Goal: Task Accomplishment & Management: Use online tool/utility

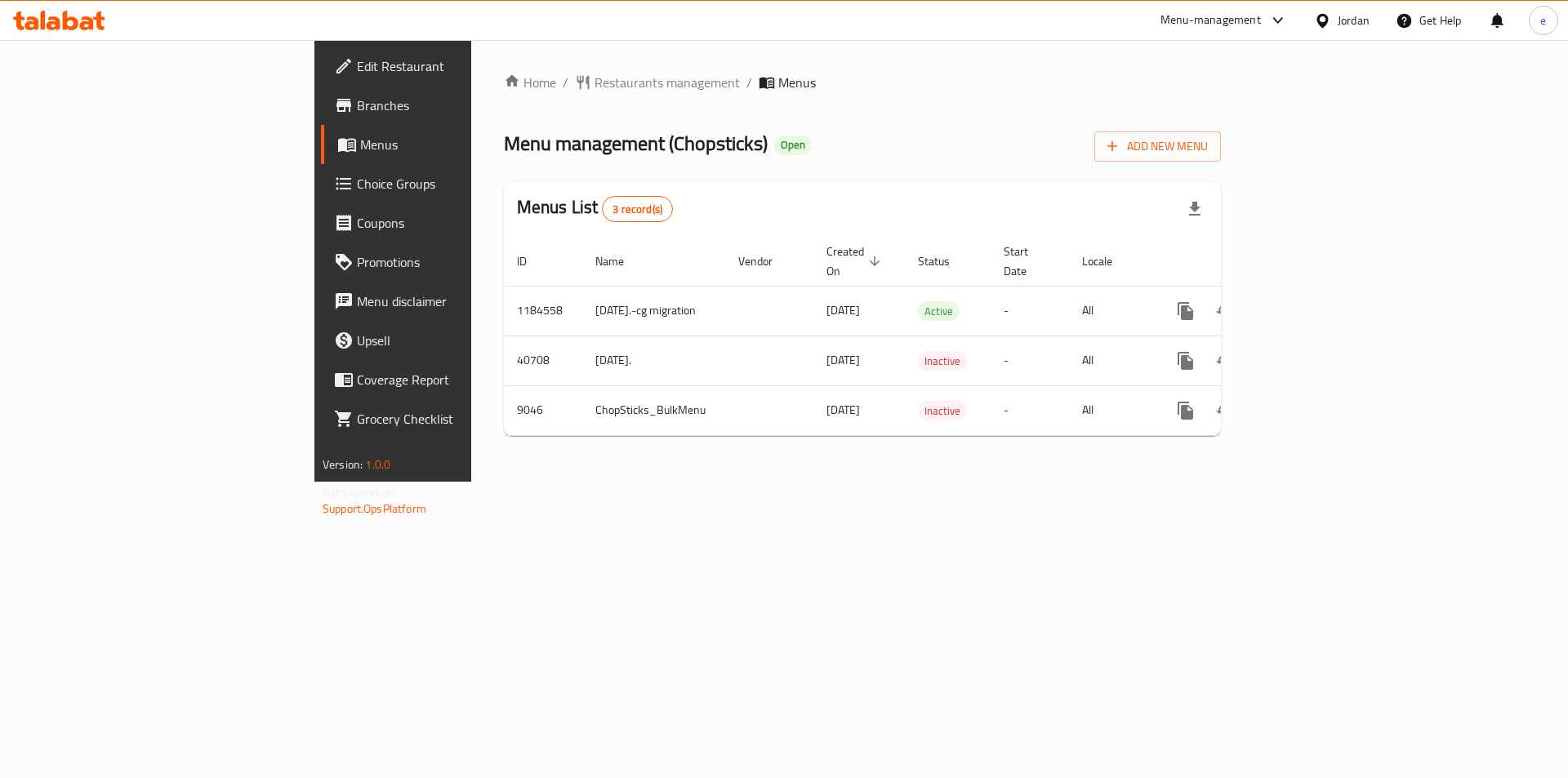
click at [321, 196] on link "Choice Groups" at bounding box center [448, 183] width 256 height 39
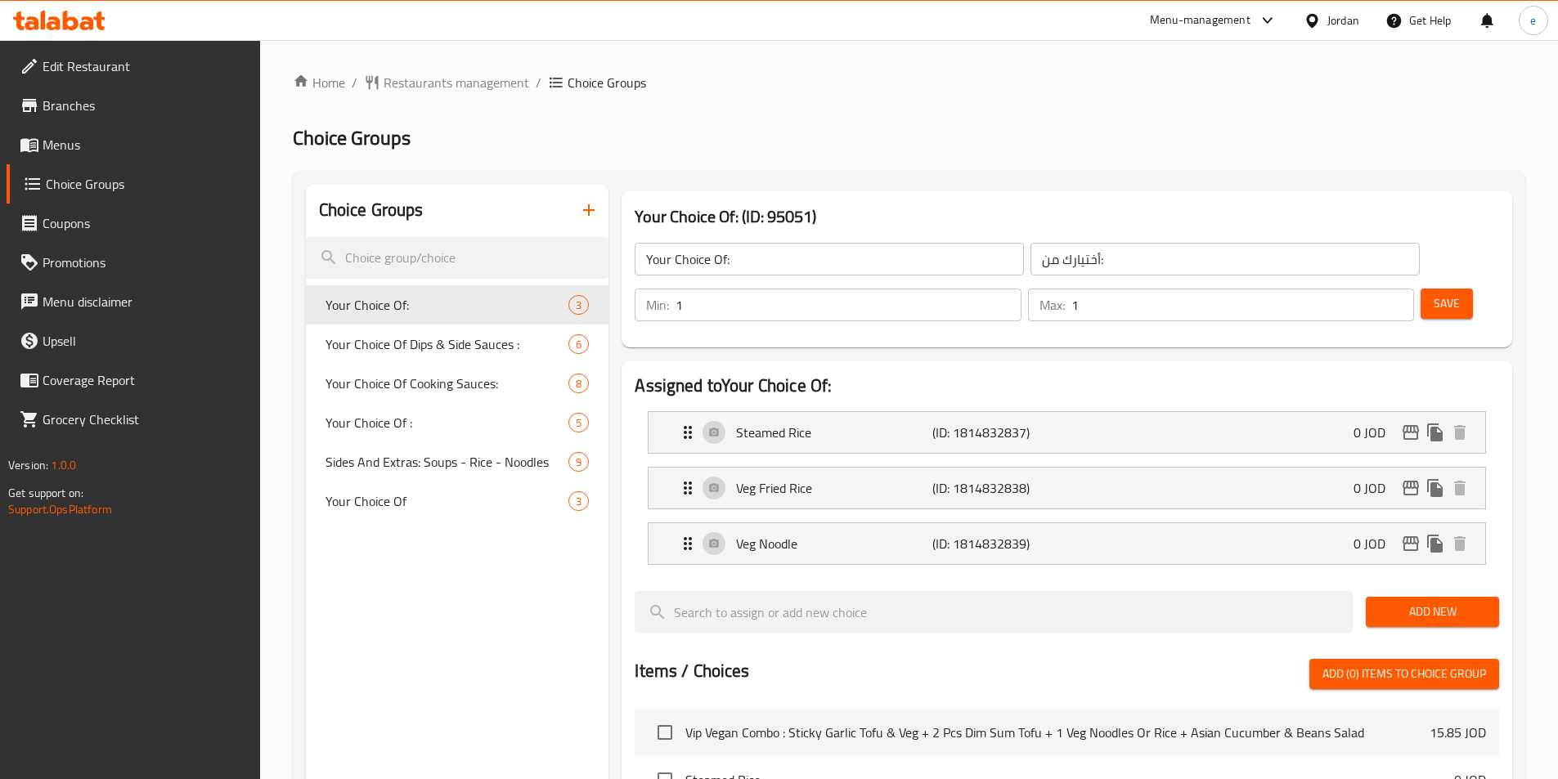
click at [391, 347] on div "Home / Restaurants management / Choice Groups Choice Groups Choice Groups Your …" at bounding box center [909, 695] width 1232 height 1245
click at [391, 347] on span "Your Choice Of Dips & Side Sauces :" at bounding box center [422, 344] width 195 height 20
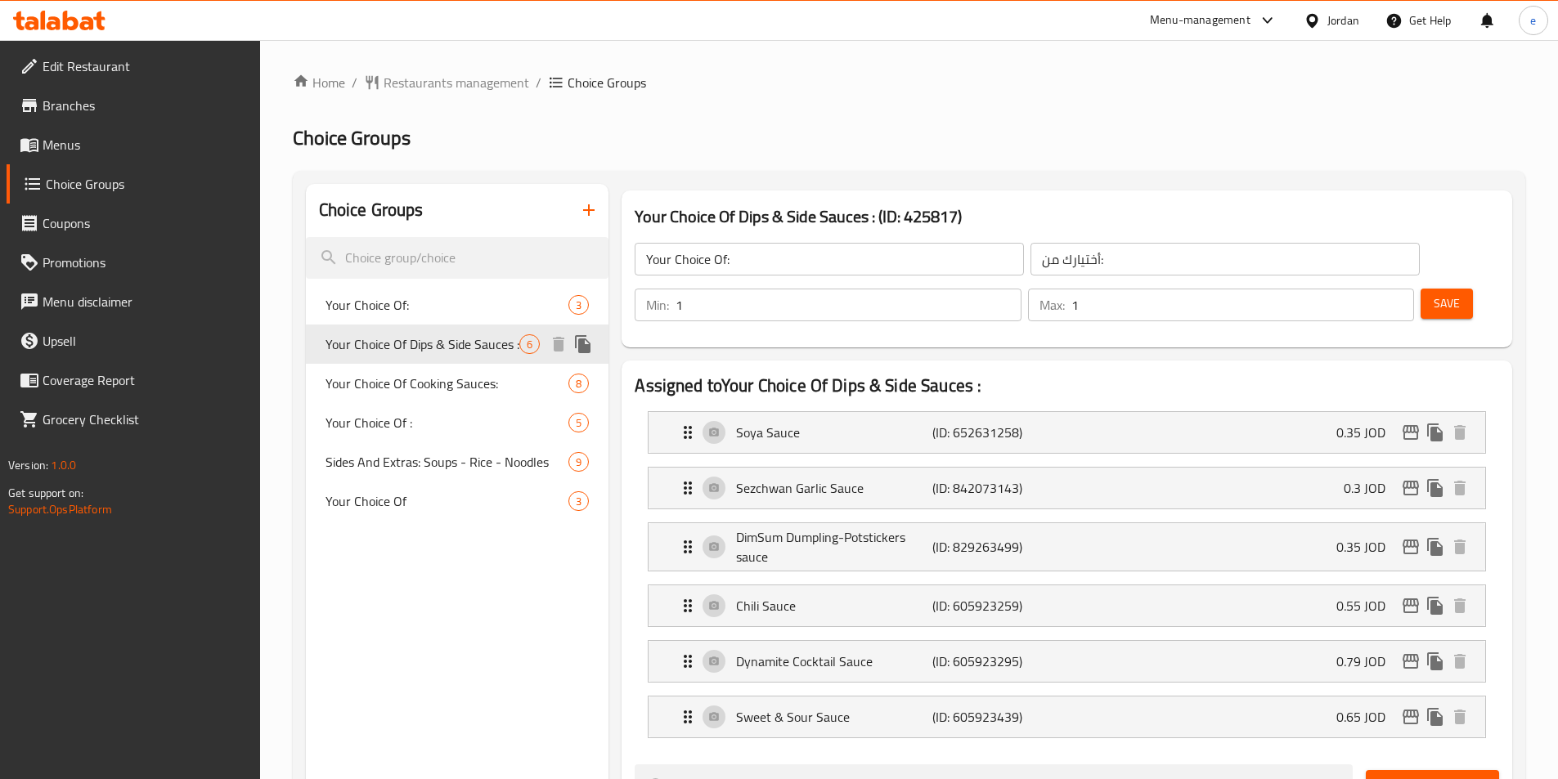
type input "Your Choice Of Dips & Side Sauces :"
type input "اختيارك من [DEMOGRAPHIC_DATA] والغموس:"
type input "0"
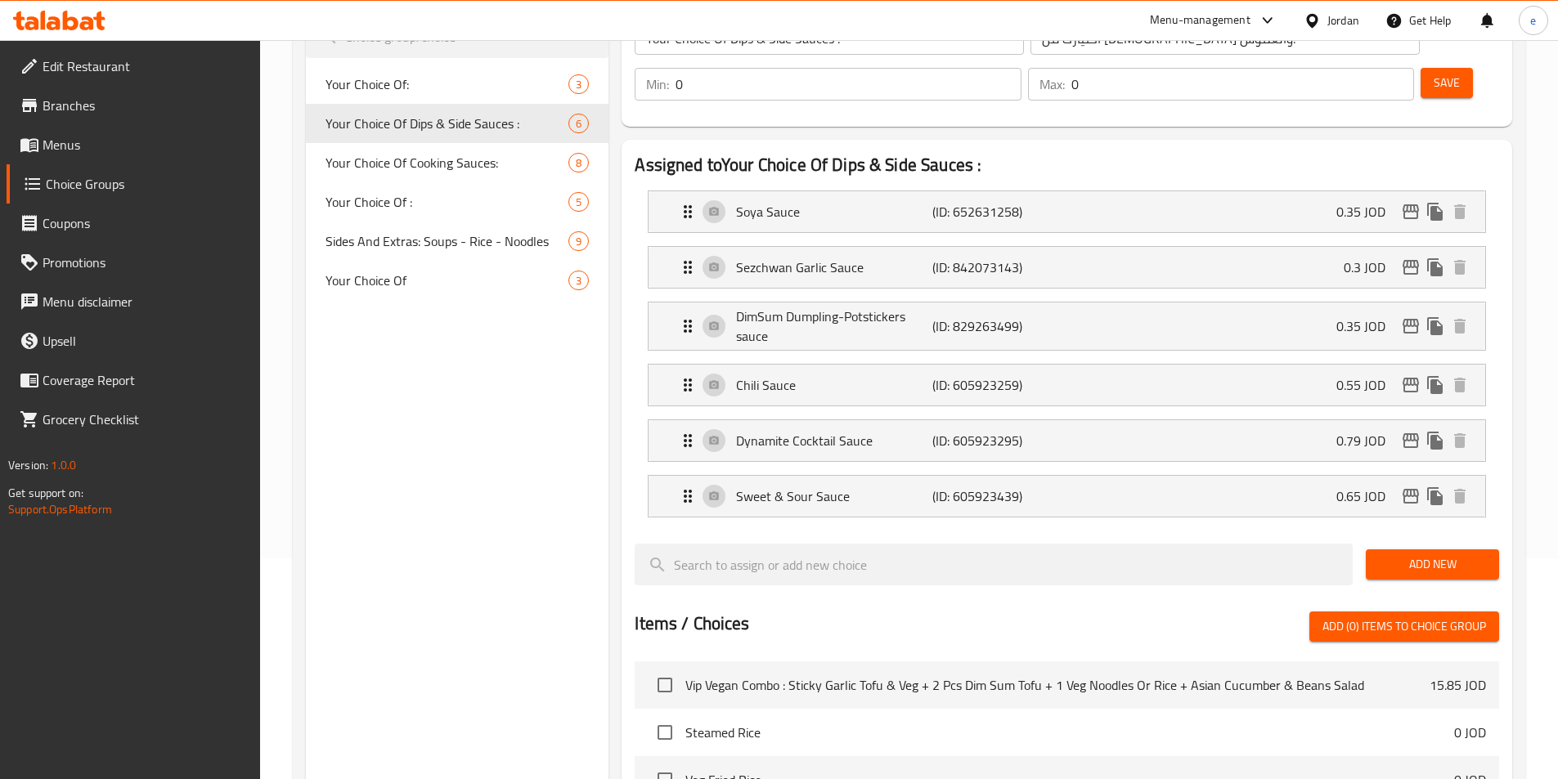
scroll to position [126, 0]
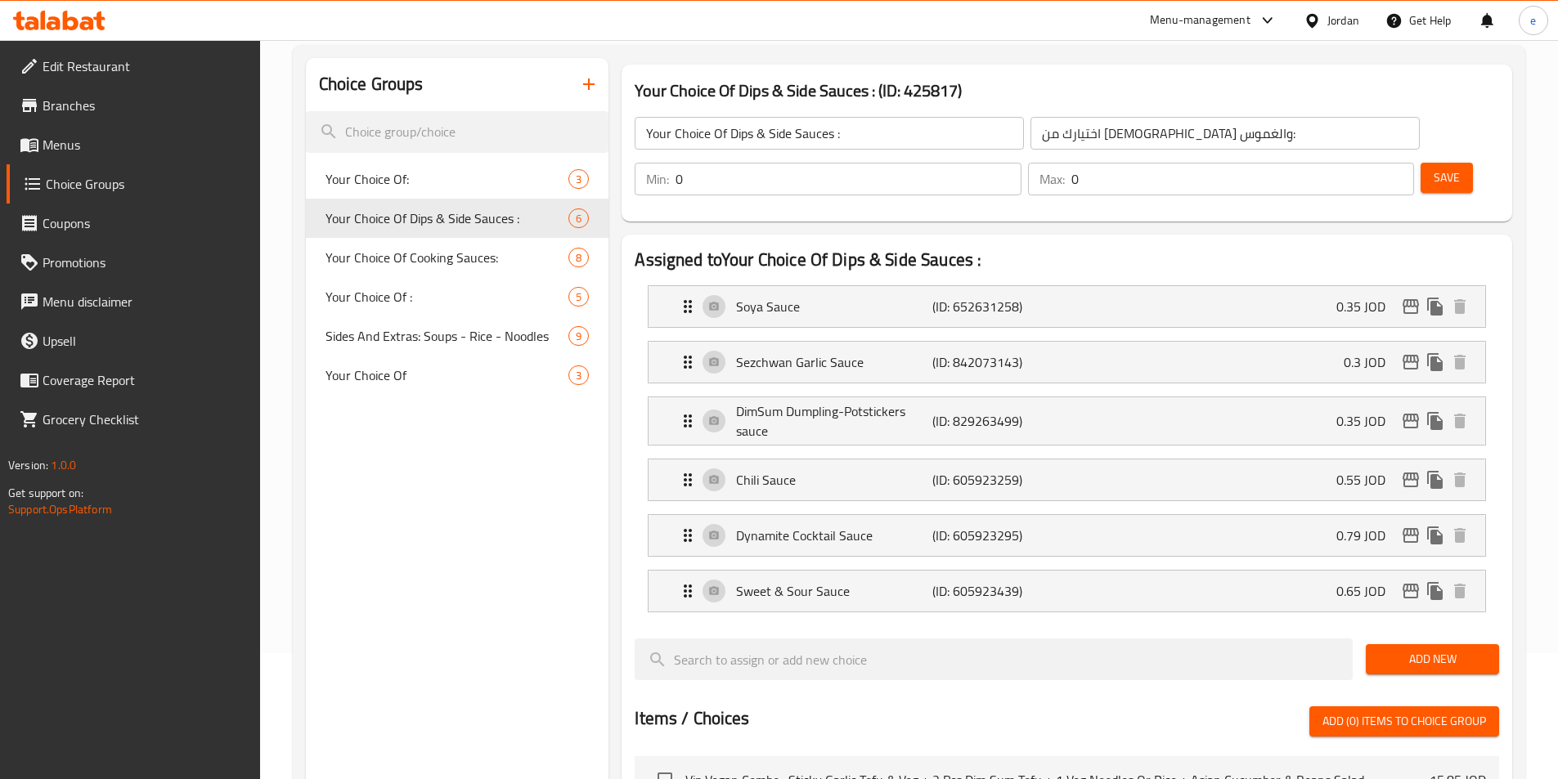
click at [402, 402] on div "Choice Groups Your Choice Of: 3 Your Choice Of Dips & Side Sauces : 6 Your Choi…" at bounding box center [457, 705] width 303 height 1294
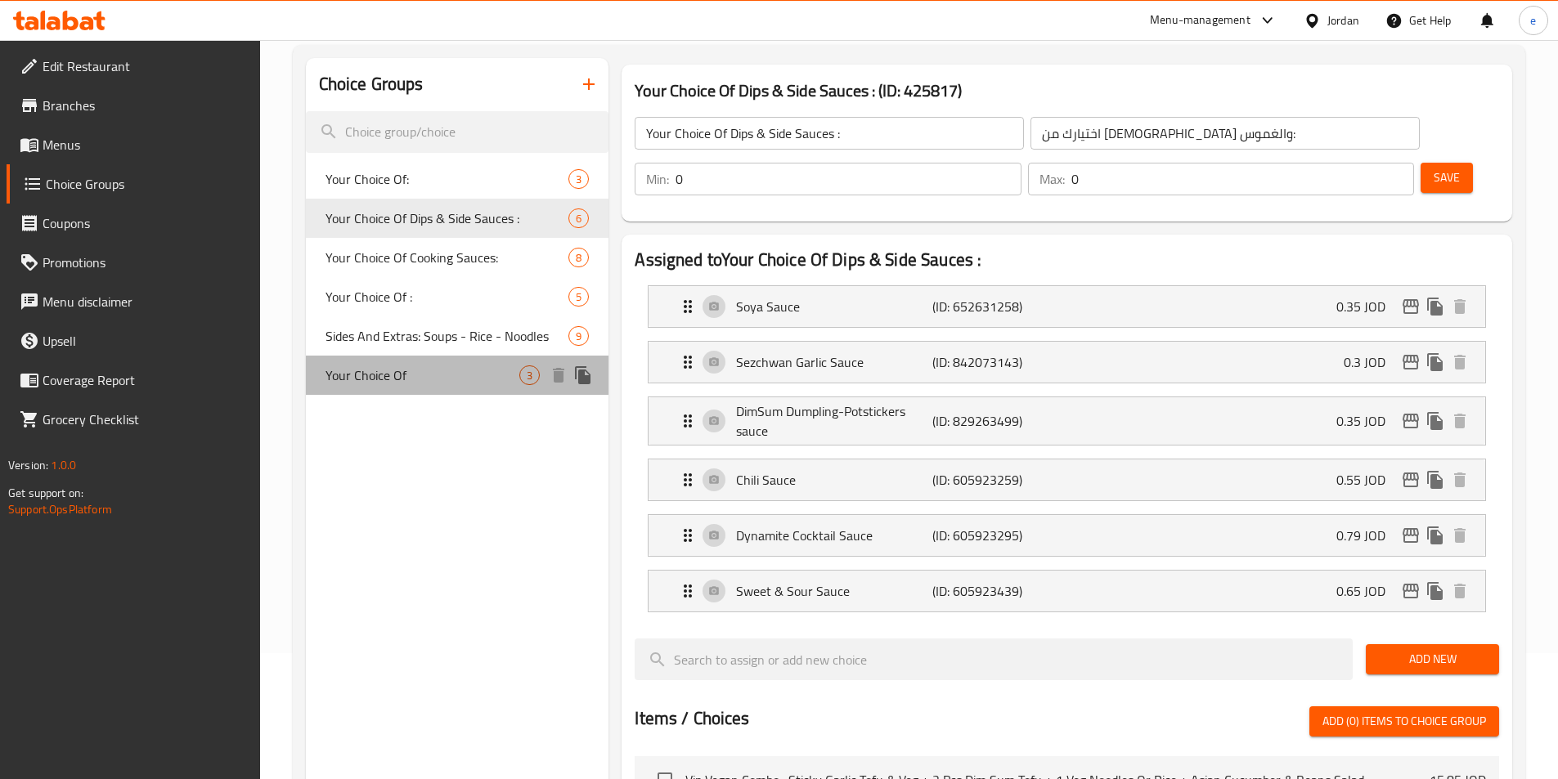
click at [407, 388] on div "Your Choice Of 3" at bounding box center [457, 375] width 303 height 39
type input "Your Choice Of"
type input "اختيارك من"
type input "1"
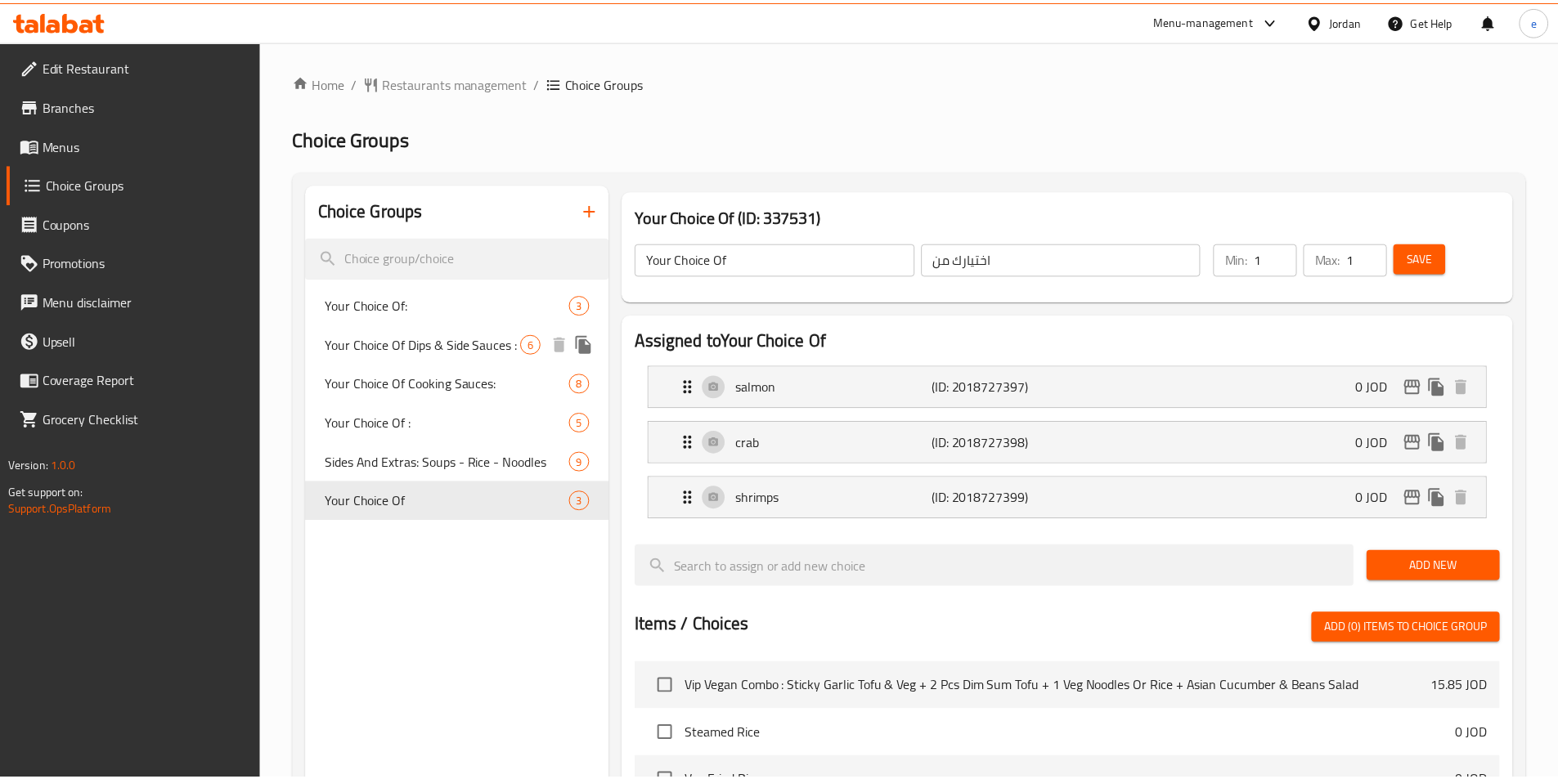
scroll to position [525, 0]
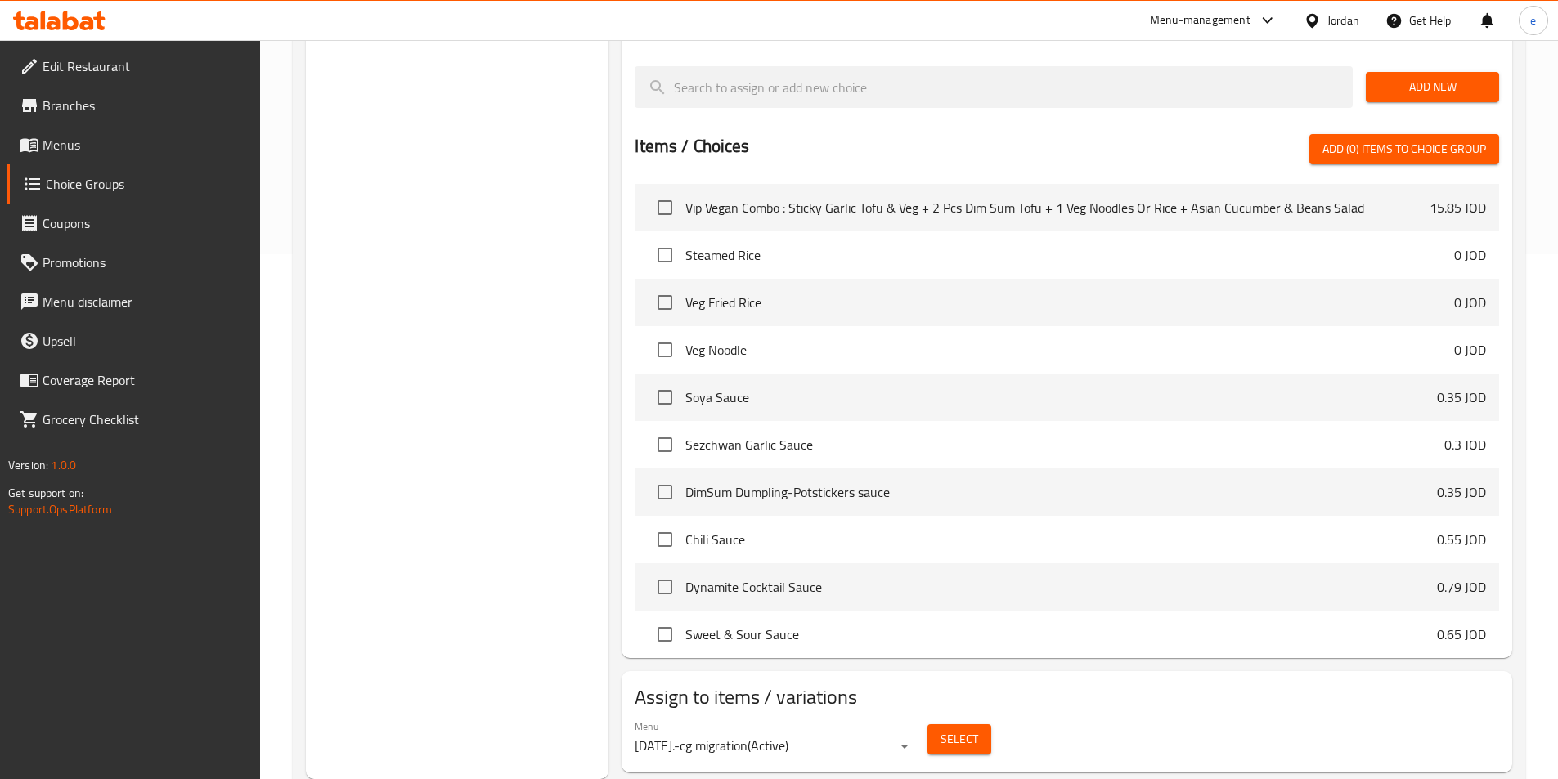
click at [437, 381] on div "Choice Groups Your Choice Of: 3 Your Choice Of Dips & Side Sauces : 6 Your Choi…" at bounding box center [457, 219] width 303 height 1120
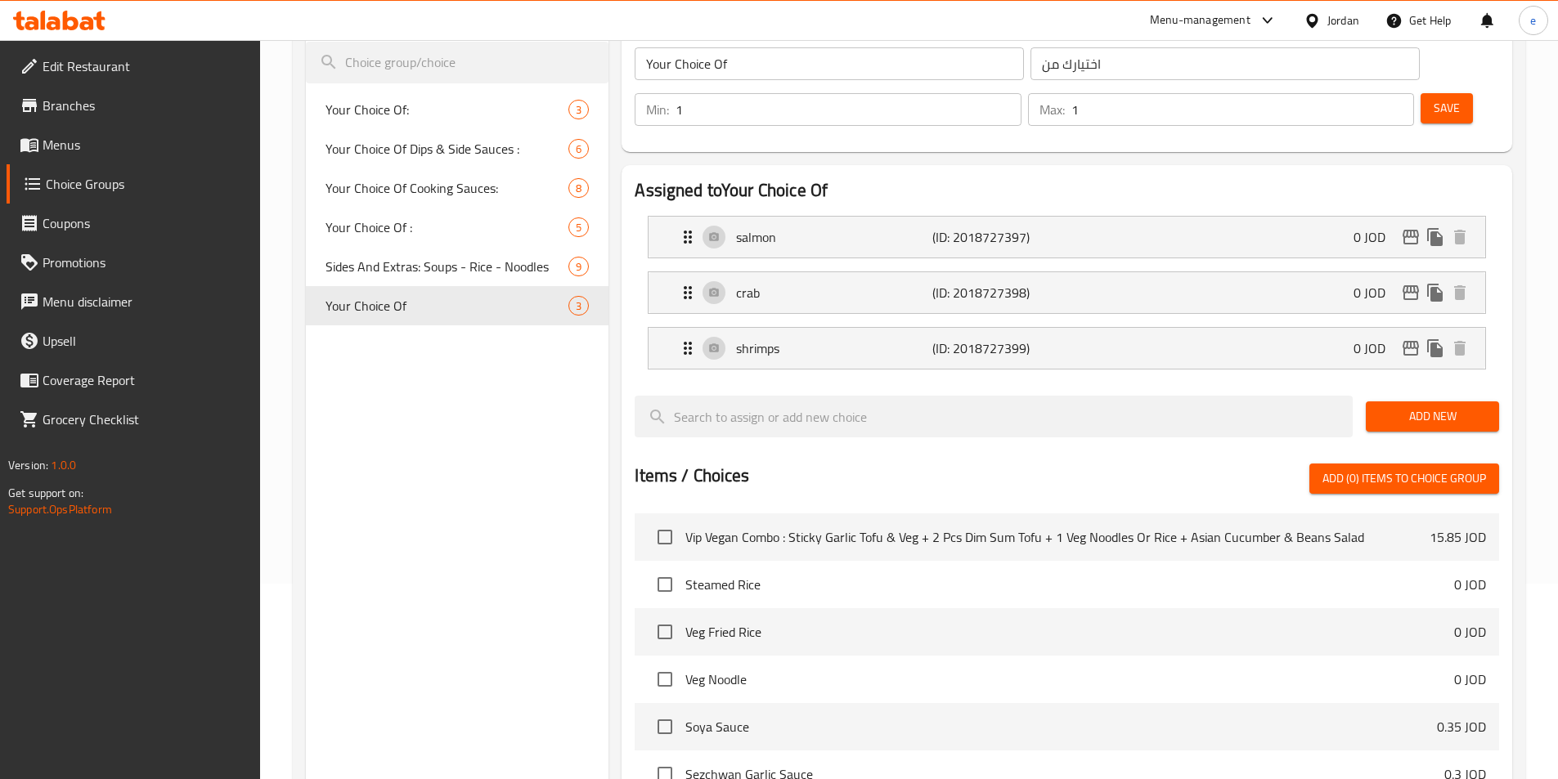
scroll to position [0, 0]
